Goal: Information Seeking & Learning: Learn about a topic

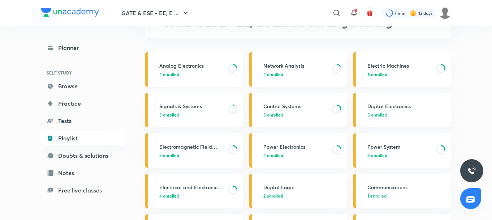
scroll to position [54, 0]
click at [190, 103] on h3 "Signals & Systems" at bounding box center [191, 106] width 65 height 8
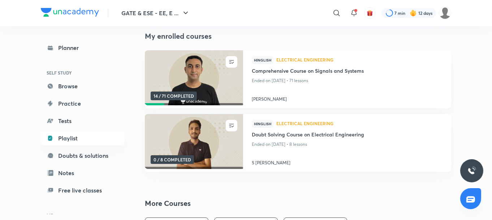
scroll to position [75, 0]
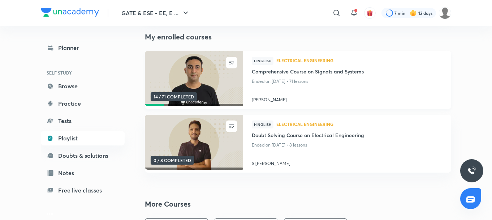
click at [210, 91] on img at bounding box center [194, 79] width 100 height 56
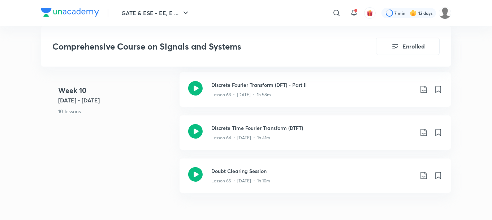
scroll to position [3454, 0]
